Goal: Information Seeking & Learning: Learn about a topic

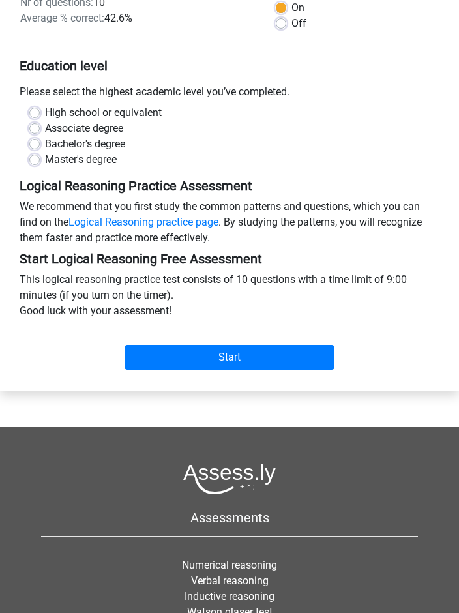
scroll to position [197, 0]
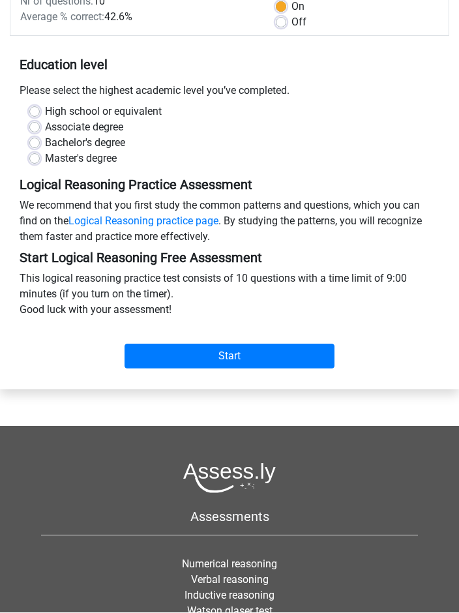
click at [285, 353] on input "Start" at bounding box center [230, 356] width 210 height 25
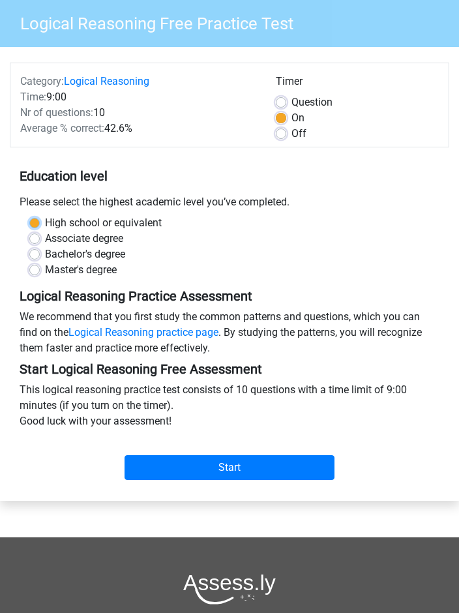
scroll to position [85, 0]
click at [45, 252] on label "Bachelor's degree" at bounding box center [85, 255] width 80 height 16
click at [35, 252] on input "Bachelor's degree" at bounding box center [34, 253] width 10 height 13
radio input "true"
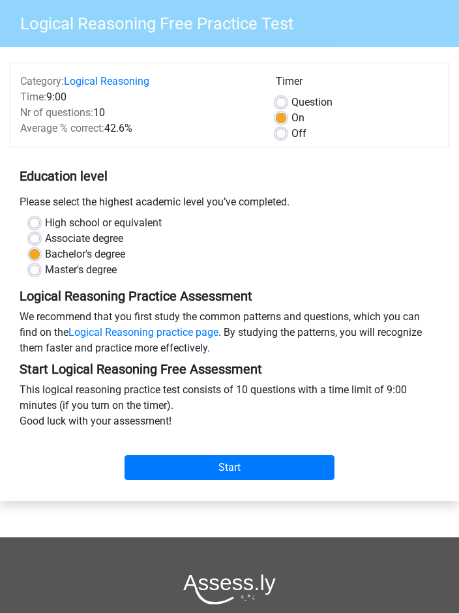
click at [194, 471] on input "Start" at bounding box center [230, 467] width 210 height 25
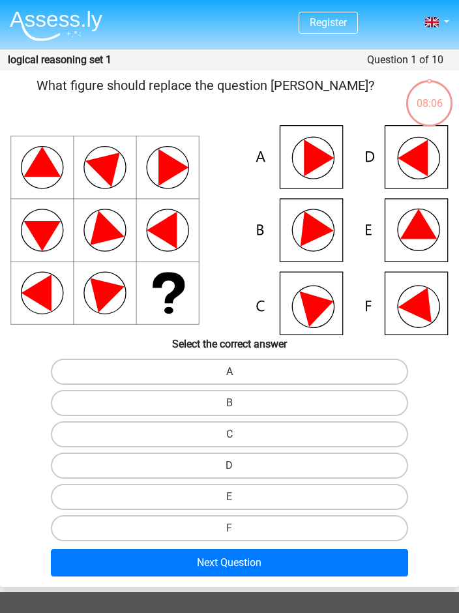
click at [325, 239] on icon at bounding box center [229, 230] width 438 height 210
click at [327, 395] on label "B" at bounding box center [230, 403] width 358 height 26
click at [238, 403] on input "B" at bounding box center [234, 407] width 8 height 8
radio input "true"
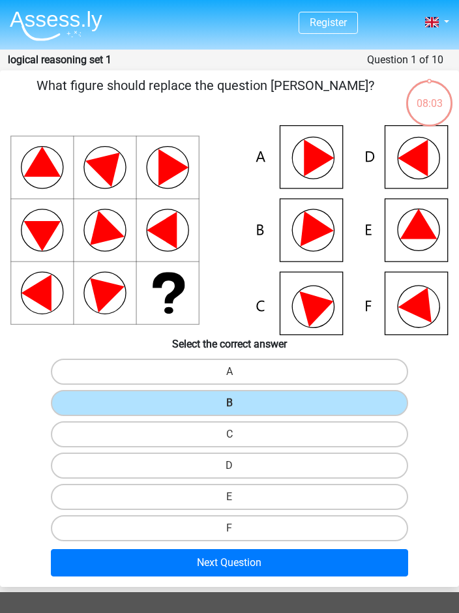
click at [335, 565] on button "Next Question" at bounding box center [230, 562] width 358 height 27
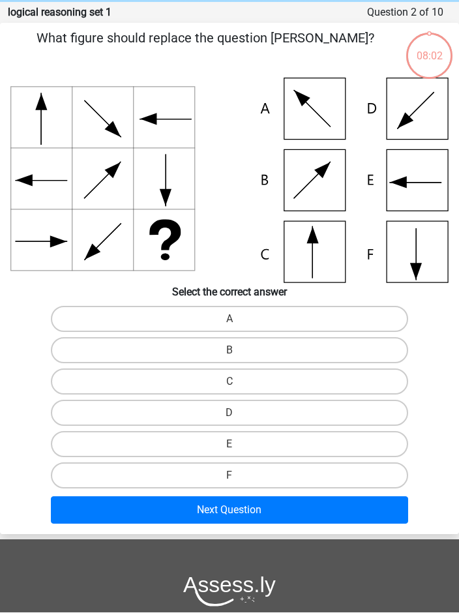
scroll to position [52, 0]
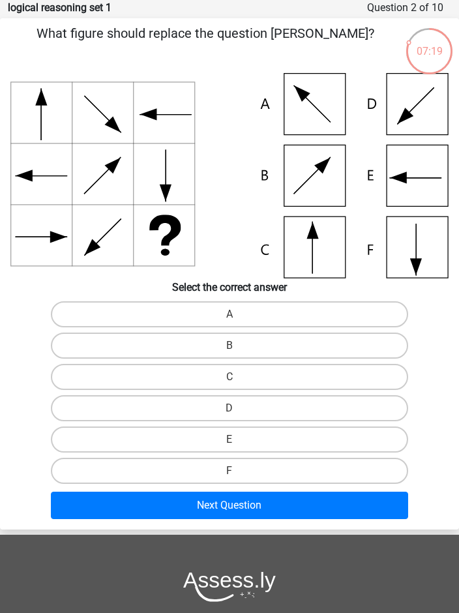
click at [294, 382] on label "C" at bounding box center [230, 377] width 358 height 26
click at [238, 382] on input "C" at bounding box center [234, 381] width 8 height 8
radio input "true"
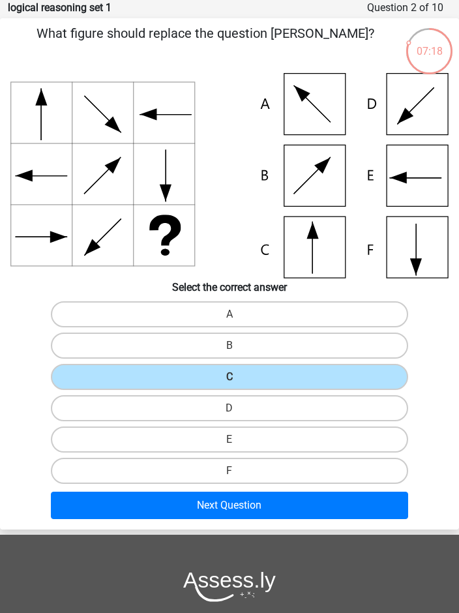
click at [302, 509] on button "Next Question" at bounding box center [230, 505] width 358 height 27
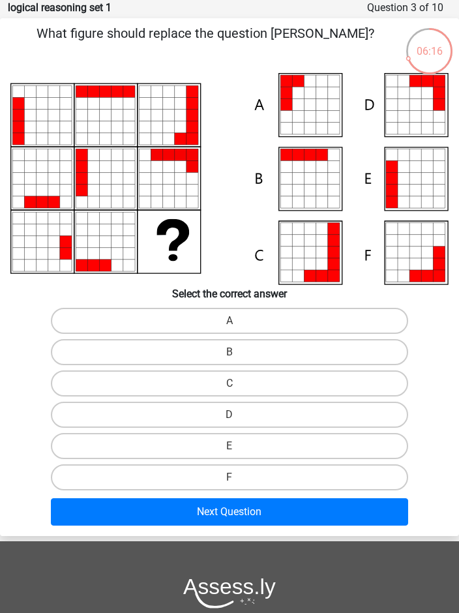
click at [327, 323] on label "A" at bounding box center [230, 321] width 358 height 26
click at [238, 323] on input "A" at bounding box center [234, 325] width 8 height 8
radio input "true"
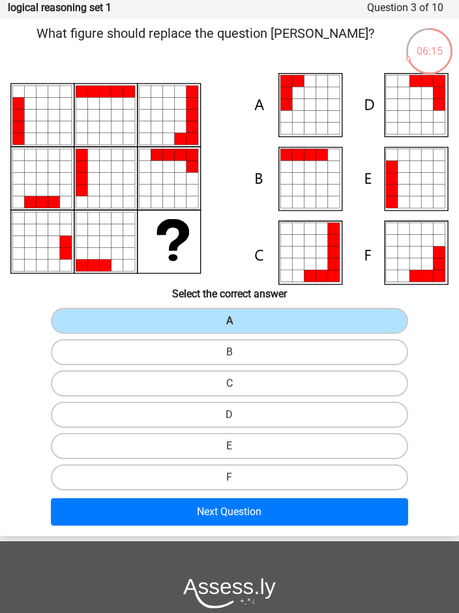
click at [327, 514] on button "Next Question" at bounding box center [230, 511] width 358 height 27
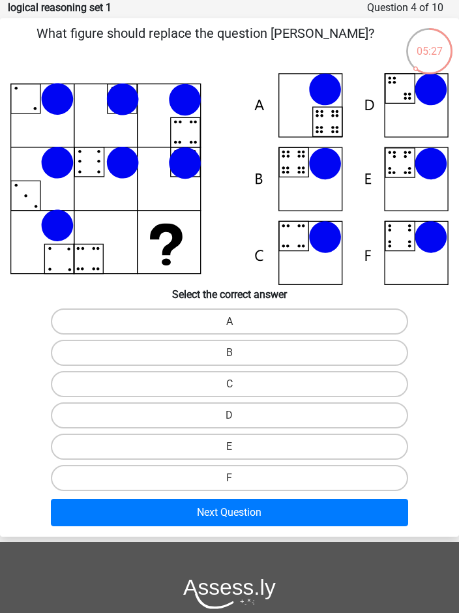
click at [281, 355] on label "B" at bounding box center [230, 353] width 358 height 26
click at [238, 355] on input "B" at bounding box center [234, 357] width 8 height 8
radio input "true"
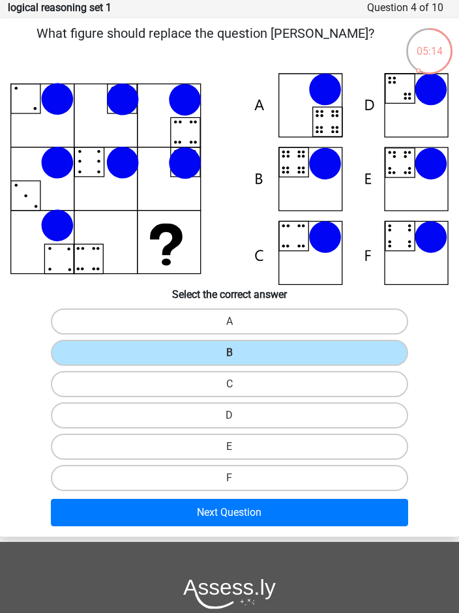
click at [325, 518] on button "Next Question" at bounding box center [230, 512] width 358 height 27
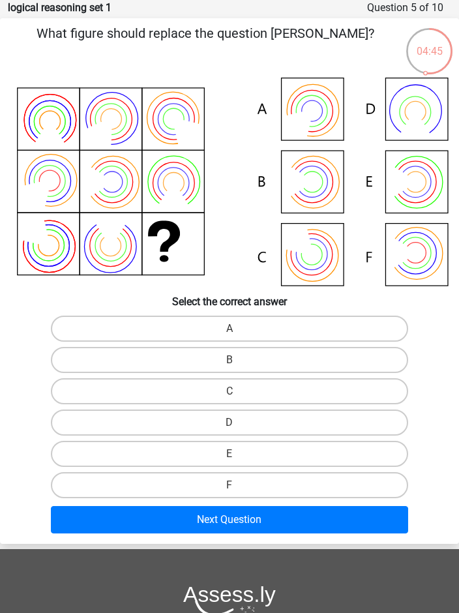
click at [372, 331] on label "A" at bounding box center [230, 329] width 358 height 26
click at [238, 331] on input "A" at bounding box center [234, 333] width 8 height 8
radio input "true"
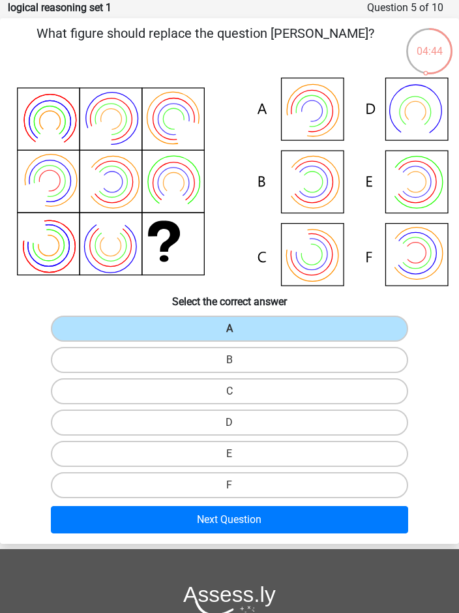
click at [345, 516] on button "Next Question" at bounding box center [230, 519] width 358 height 27
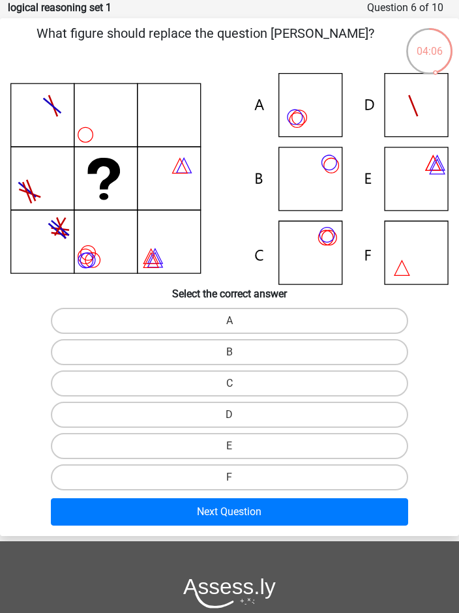
click at [375, 324] on label "A" at bounding box center [230, 321] width 358 height 26
click at [238, 324] on input "A" at bounding box center [234, 325] width 8 height 8
radio input "true"
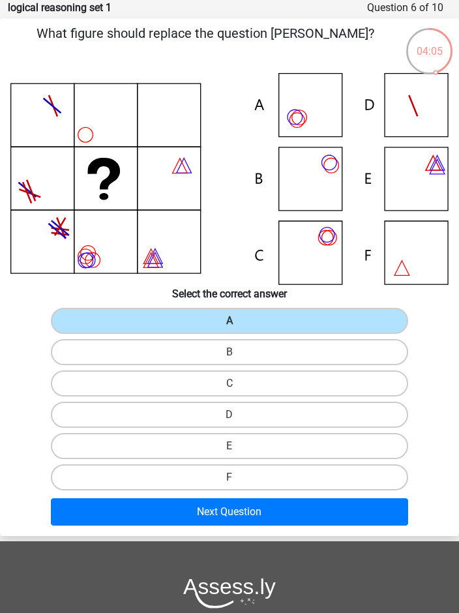
click at [327, 515] on button "Next Question" at bounding box center [230, 511] width 358 height 27
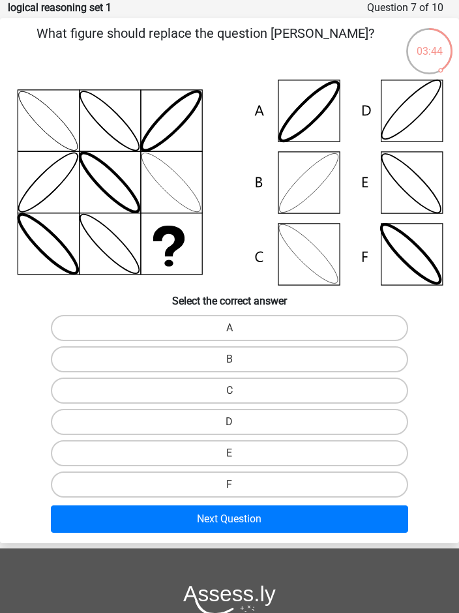
click at [352, 391] on label "C" at bounding box center [230, 391] width 358 height 26
click at [238, 391] on input "C" at bounding box center [234, 395] width 8 height 8
radio input "true"
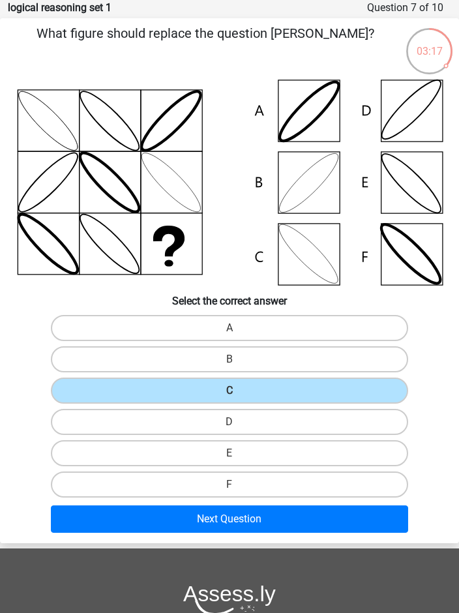
click at [350, 416] on label "D" at bounding box center [230, 422] width 358 height 26
click at [238, 422] on input "D" at bounding box center [234, 426] width 8 height 8
radio input "true"
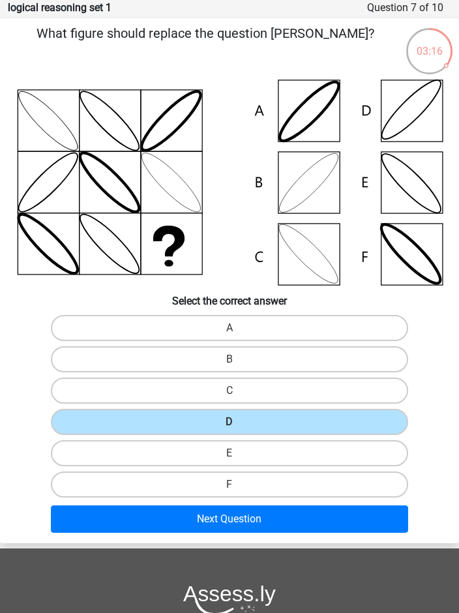
click at [321, 523] on button "Next Question" at bounding box center [230, 518] width 358 height 27
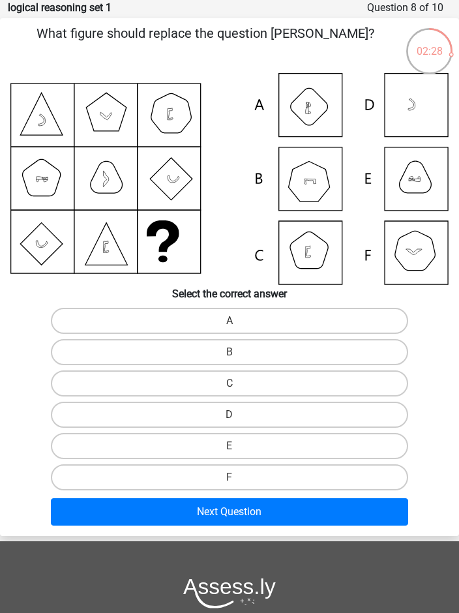
click at [350, 344] on label "B" at bounding box center [230, 352] width 358 height 26
click at [238, 352] on input "B" at bounding box center [234, 356] width 8 height 8
radio input "true"
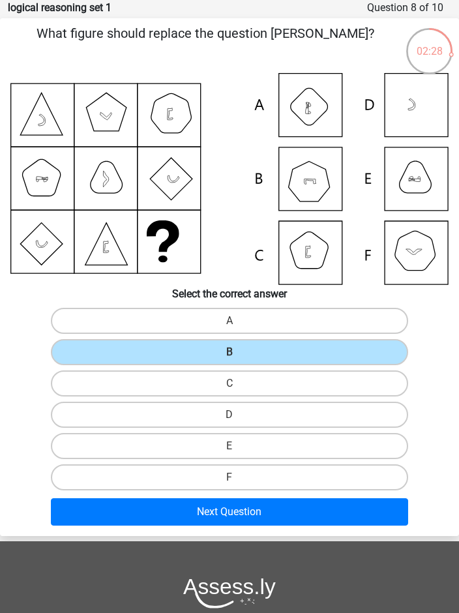
click at [338, 505] on button "Next Question" at bounding box center [230, 511] width 358 height 27
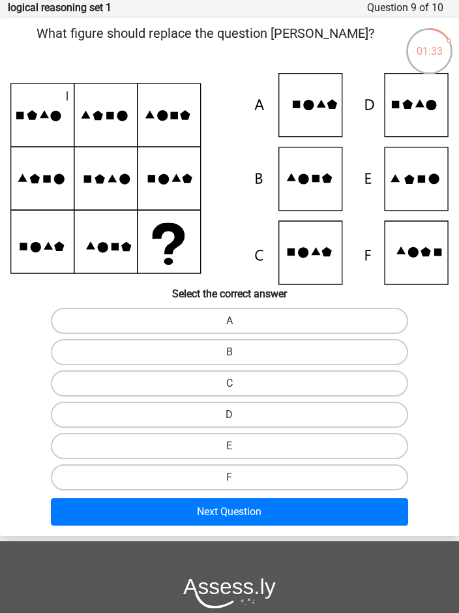
click at [434, 114] on icon at bounding box center [229, 179] width 438 height 212
click at [418, 124] on icon at bounding box center [229, 179] width 438 height 212
click at [93, 417] on label "D" at bounding box center [230, 415] width 358 height 26
click at [230, 417] on input "D" at bounding box center [234, 419] width 8 height 8
radio input "true"
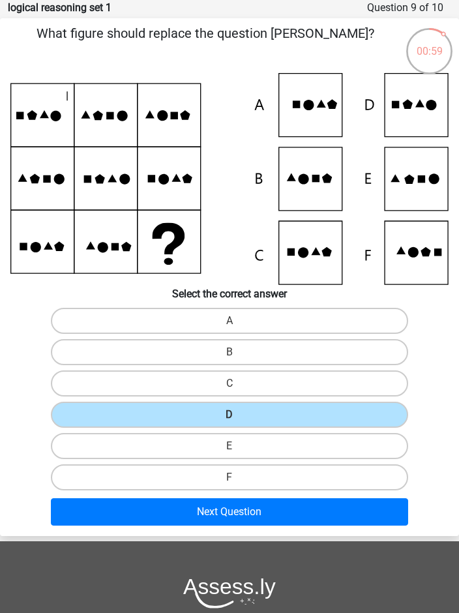
click at [78, 501] on button "Next Question" at bounding box center [230, 511] width 358 height 27
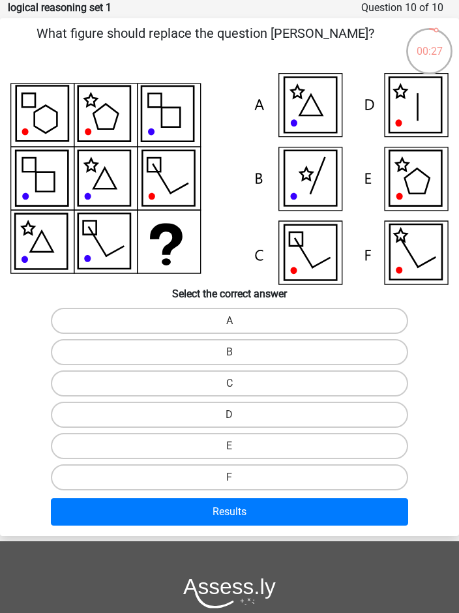
click at [86, 455] on label "E" at bounding box center [230, 446] width 358 height 26
click at [230, 455] on input "E" at bounding box center [234, 450] width 8 height 8
radio input "true"
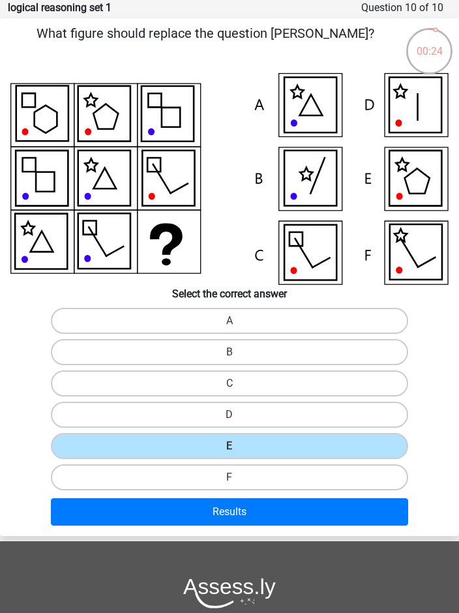
click at [85, 498] on button "Results" at bounding box center [230, 511] width 358 height 27
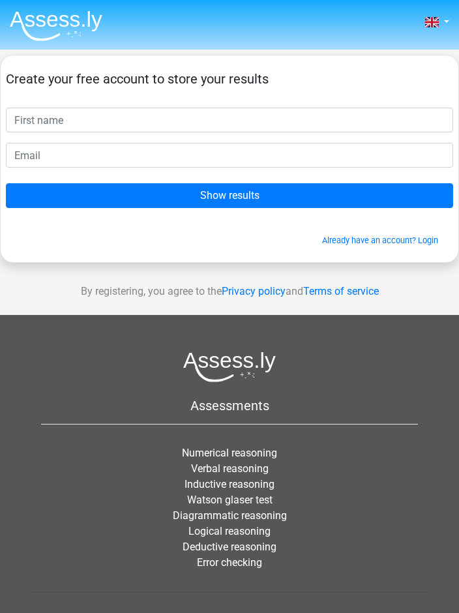
click at [387, 125] on input "text" at bounding box center [229, 120] width 447 height 25
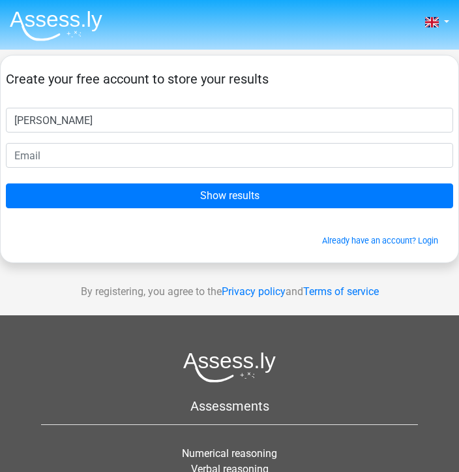
type input "Annie"
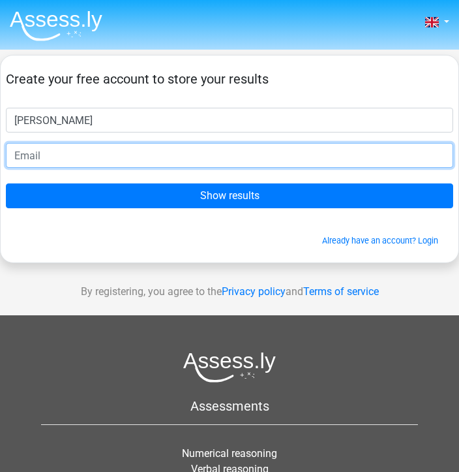
click at [359, 151] on input "email" at bounding box center [229, 155] width 447 height 25
type input "warap"
type input "bubblegumjiji@gmail.com"
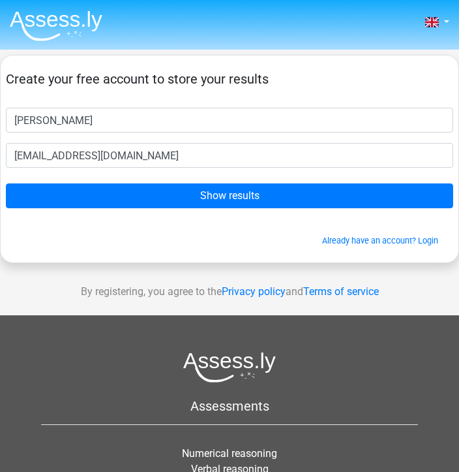
click at [371, 205] on input "Show results" at bounding box center [229, 195] width 447 height 25
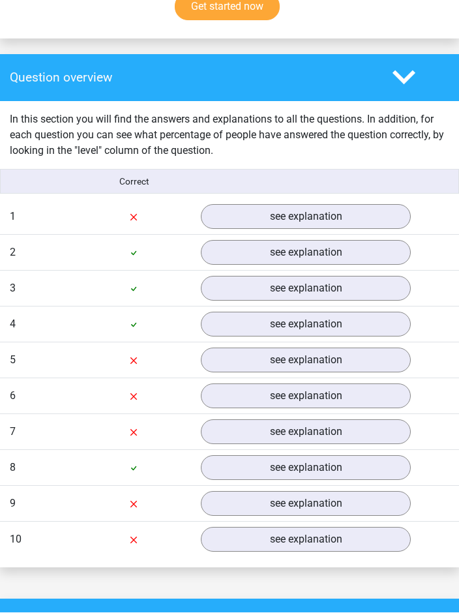
scroll to position [1008, 0]
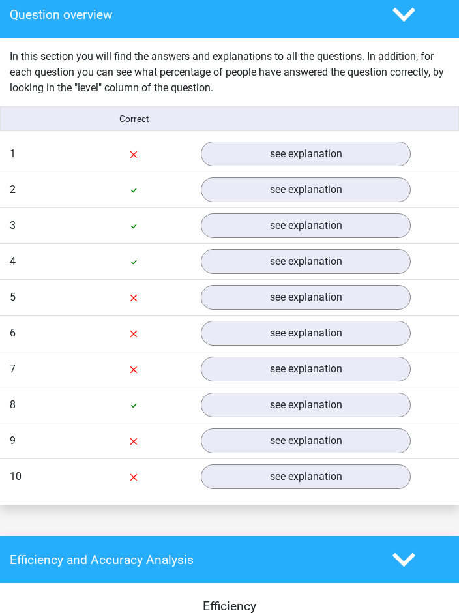
click at [383, 147] on link "see explanation" at bounding box center [306, 154] width 210 height 25
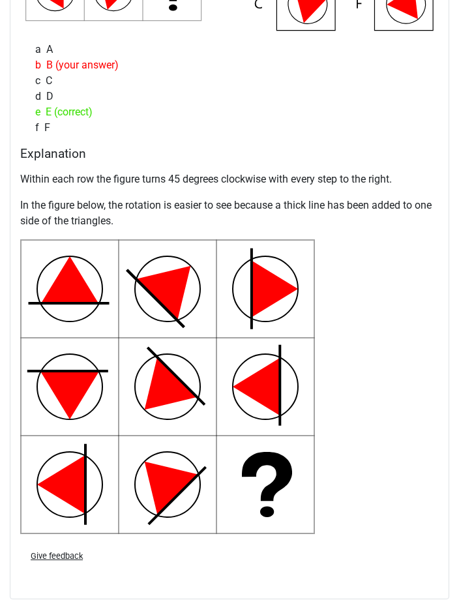
scroll to position [1381, 0]
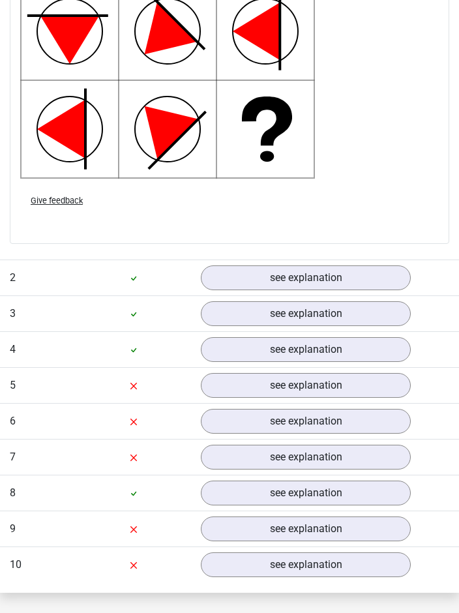
click at [393, 277] on link "see explanation" at bounding box center [306, 277] width 210 height 25
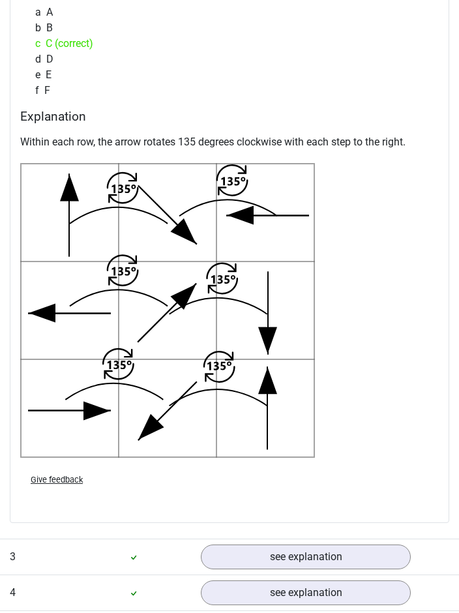
scroll to position [2267, 0]
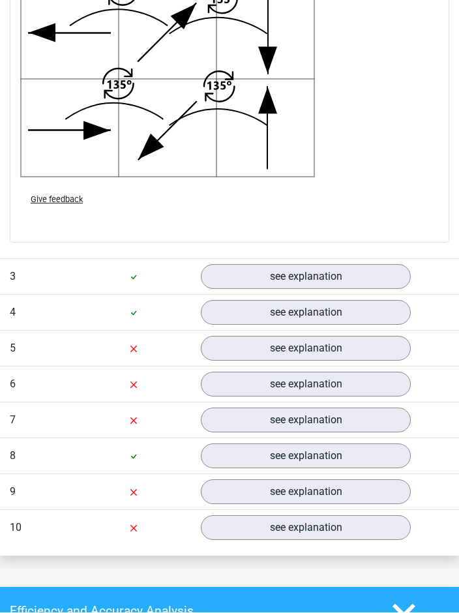
click at [390, 277] on link "see explanation" at bounding box center [306, 277] width 210 height 25
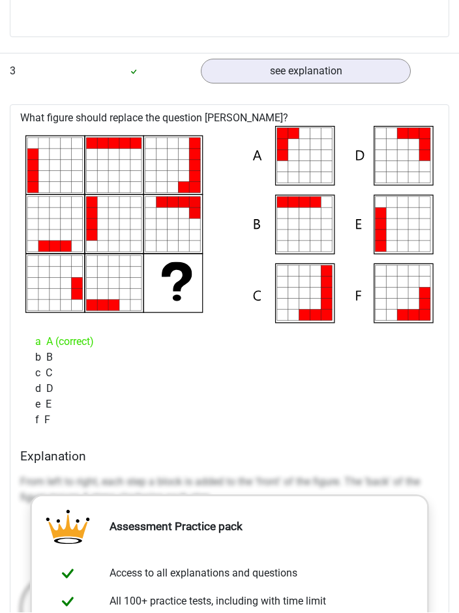
scroll to position [2747, 0]
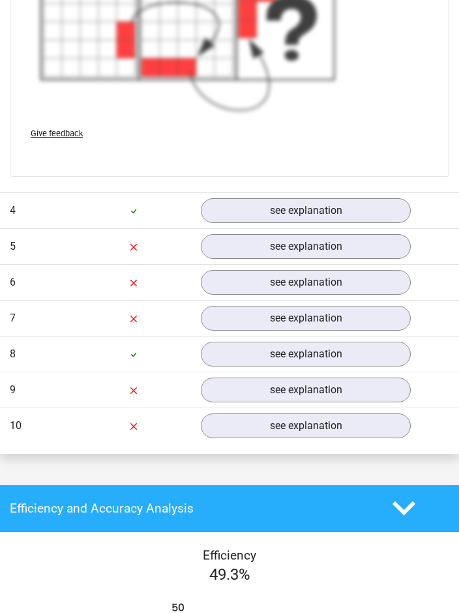
click at [399, 218] on link "see explanation" at bounding box center [306, 210] width 210 height 25
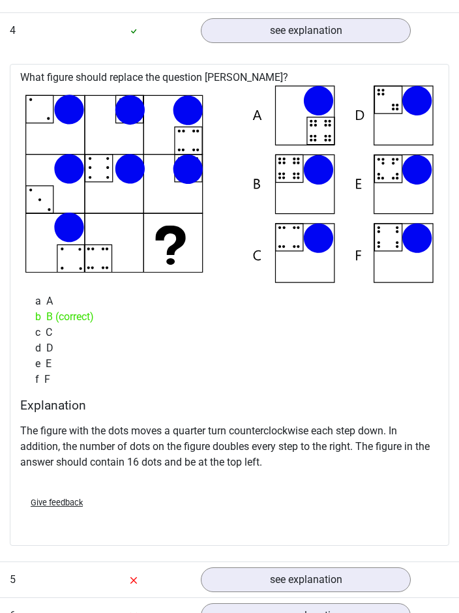
scroll to position [3714, 0]
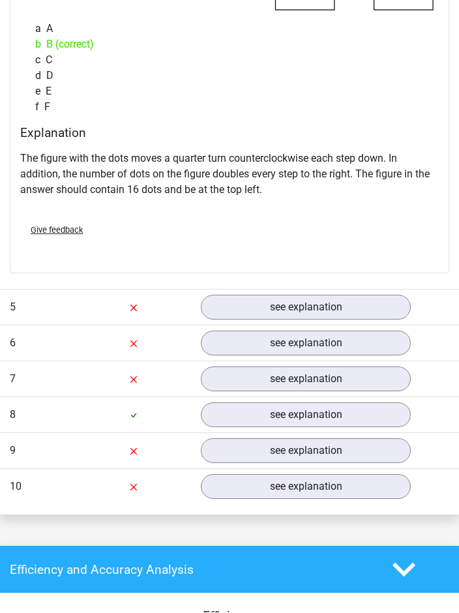
click at [385, 308] on link "see explanation" at bounding box center [306, 307] width 210 height 25
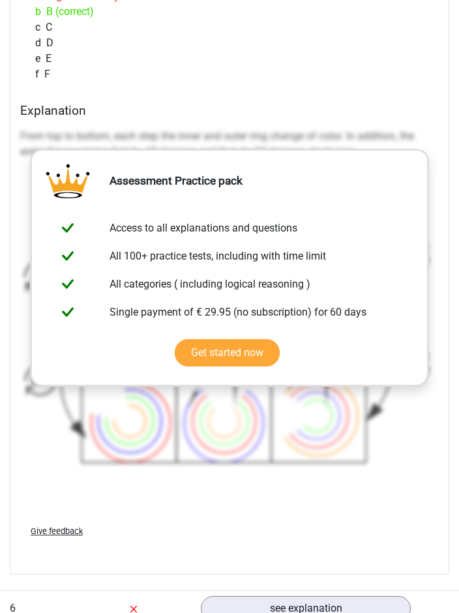
scroll to position [4578, 0]
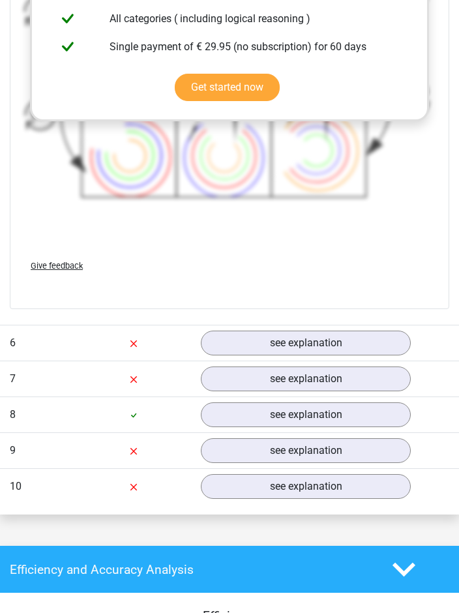
click at [397, 341] on link "see explanation" at bounding box center [306, 343] width 210 height 25
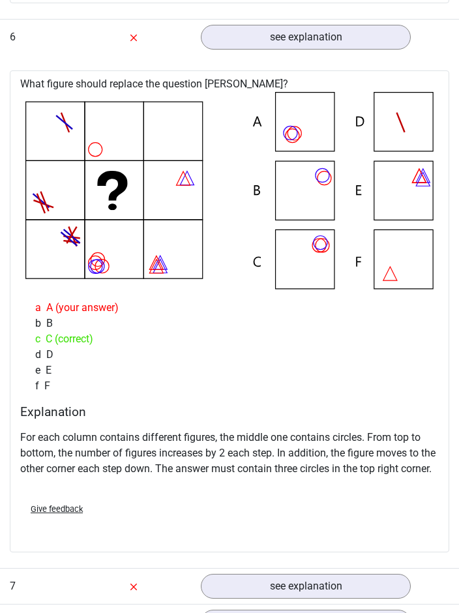
scroll to position [5138, 0]
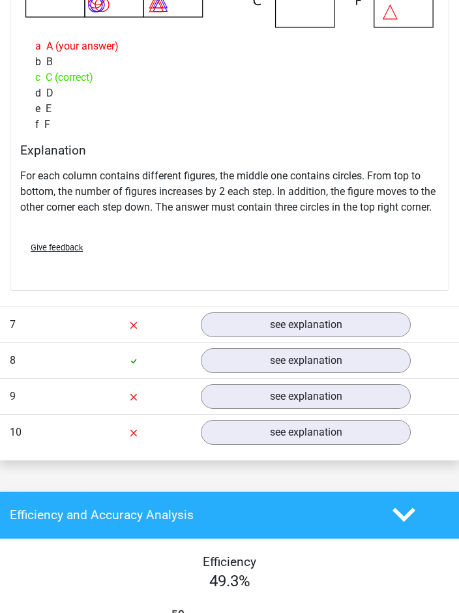
click at [385, 337] on link "see explanation" at bounding box center [306, 324] width 210 height 25
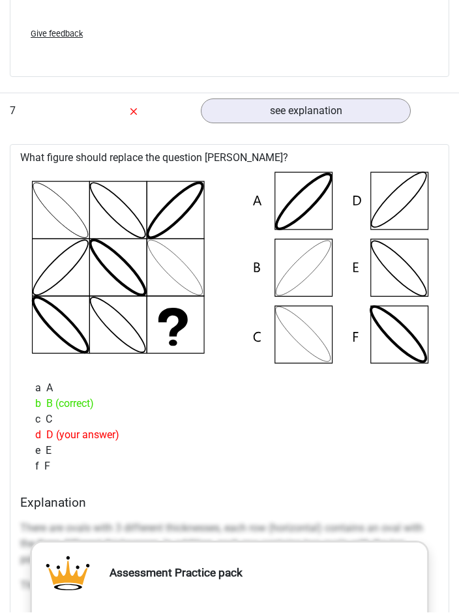
scroll to position [5623, 0]
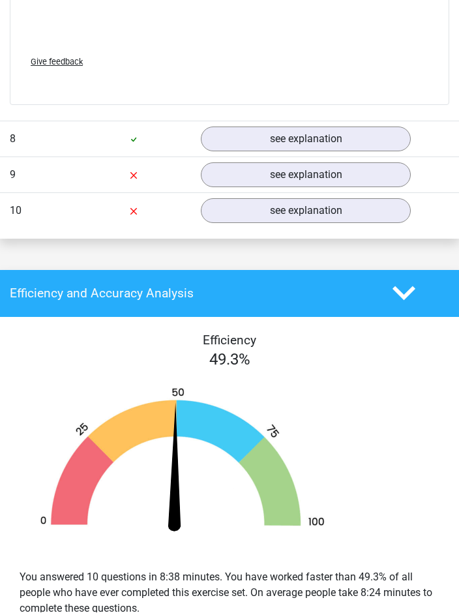
click at [219, 152] on link "see explanation" at bounding box center [306, 139] width 210 height 25
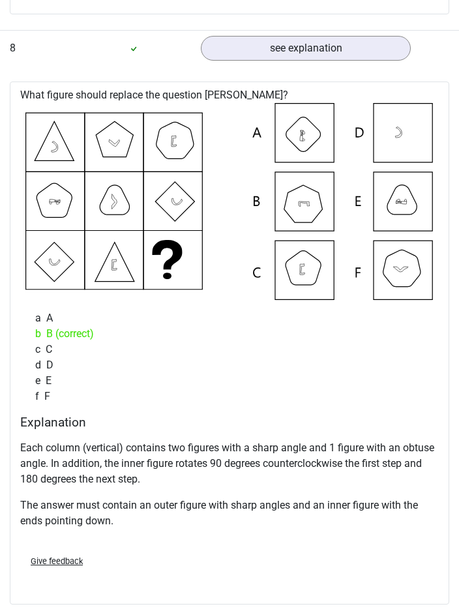
scroll to position [6574, 0]
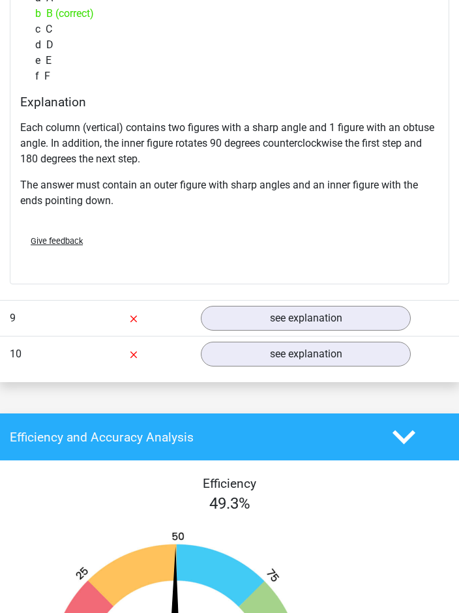
click at [376, 331] on link "see explanation" at bounding box center [306, 319] width 210 height 25
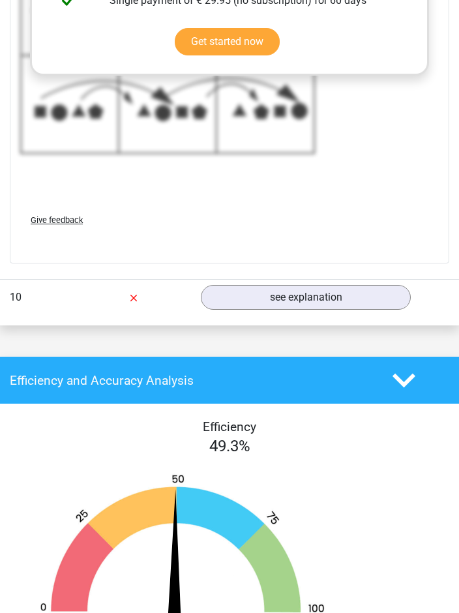
scroll to position [7799, 0]
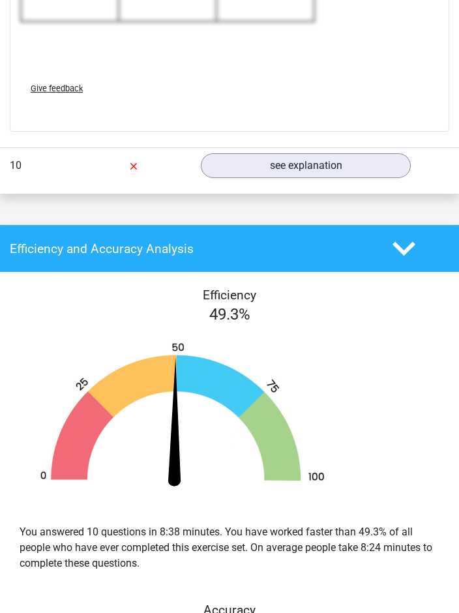
click at [392, 179] on link "see explanation" at bounding box center [306, 166] width 210 height 25
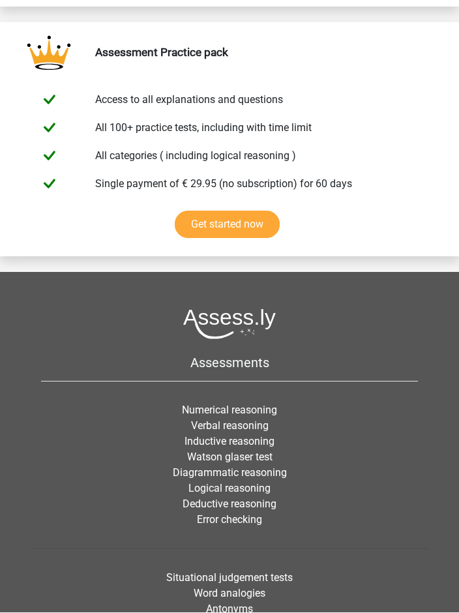
scroll to position [9973, 0]
